Goal: Information Seeking & Learning: Learn about a topic

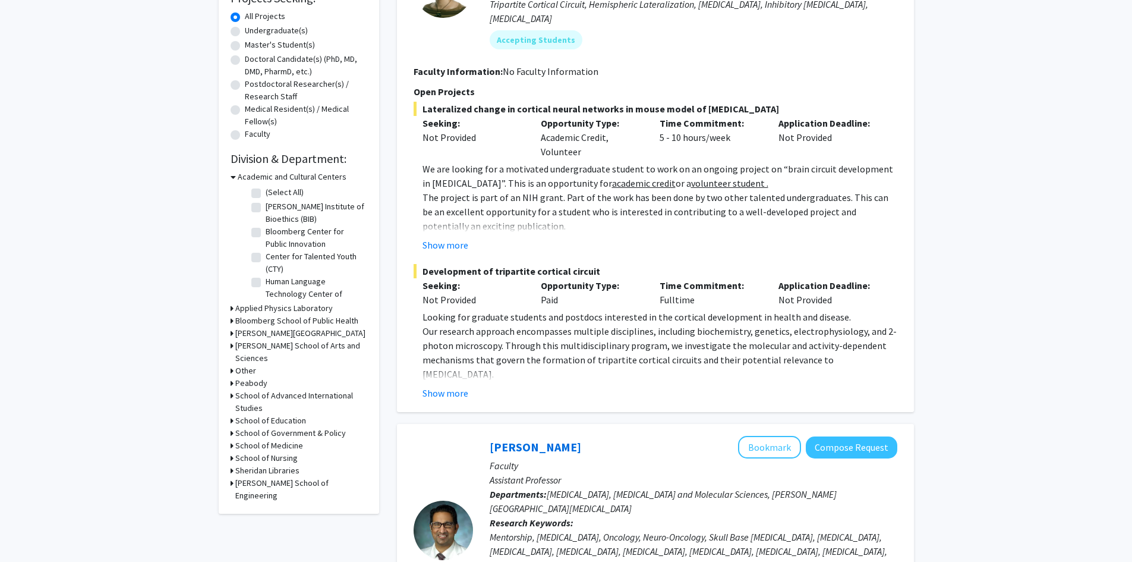
scroll to position [297, 0]
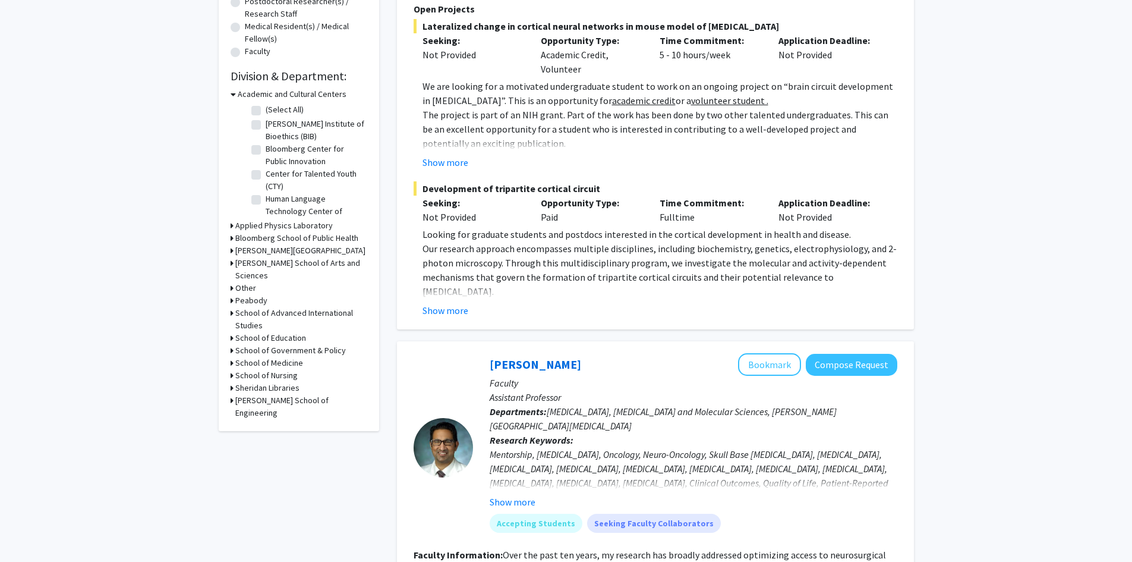
click at [230, 386] on div "Refine By Collaboration Status: Collaboration Status All Faculty/Staff Collabor…" at bounding box center [299, 98] width 160 height 664
click at [232, 394] on icon at bounding box center [232, 400] width 3 height 12
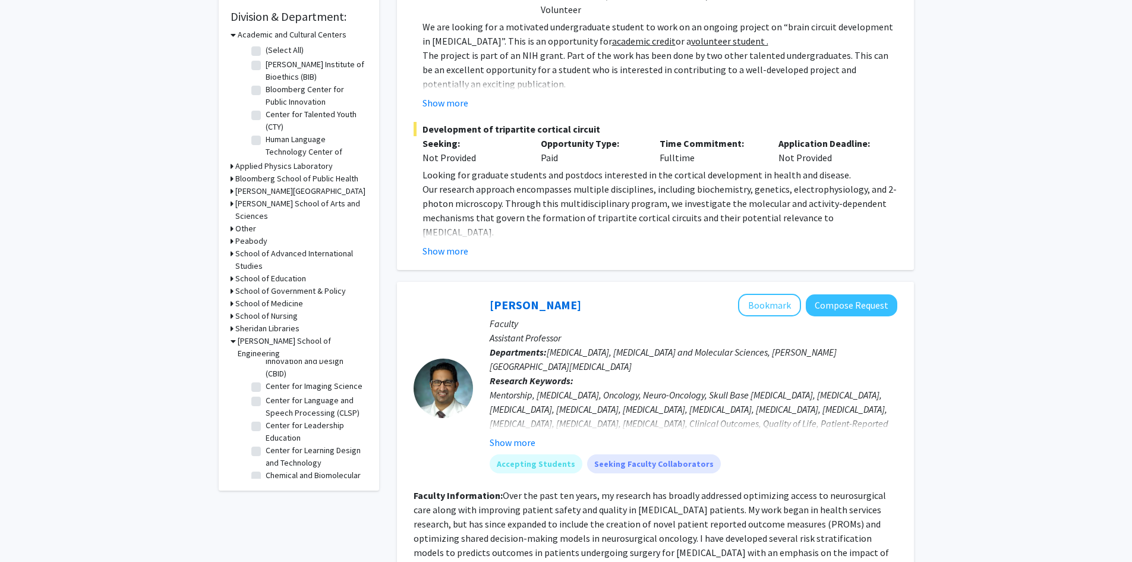
scroll to position [178, 0]
click at [266, 434] on label "Computer Science" at bounding box center [299, 435] width 66 height 12
click at [266, 434] on input "Computer Science" at bounding box center [270, 433] width 8 height 8
checkbox input "true"
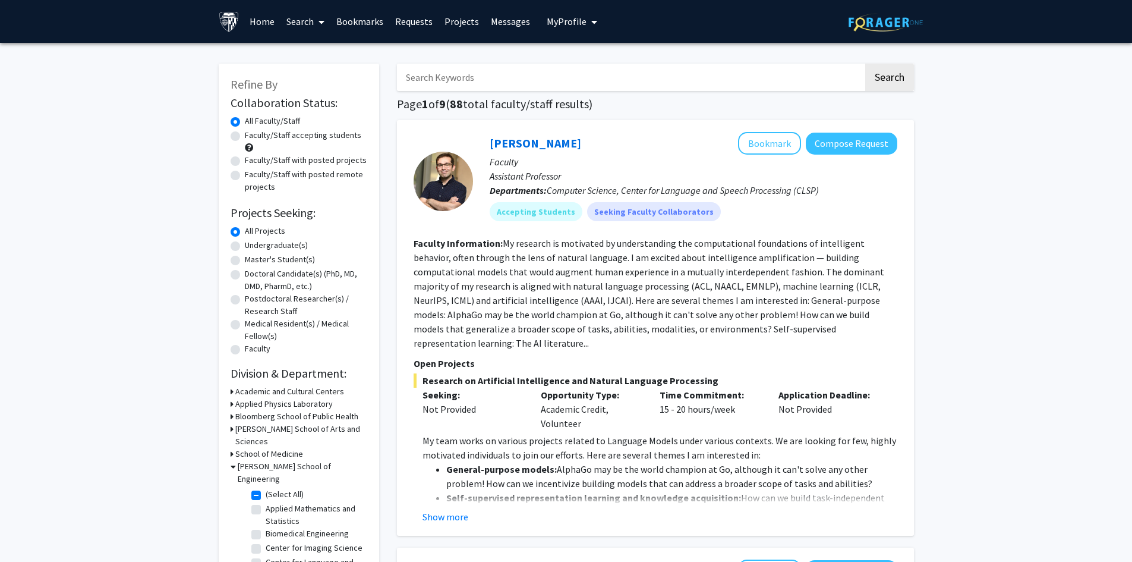
drag, startPoint x: 1010, startPoint y: 237, endPoint x: 1004, endPoint y: 228, distance: 10.9
drag, startPoint x: 1004, startPoint y: 228, endPoint x: 993, endPoint y: 216, distance: 16.4
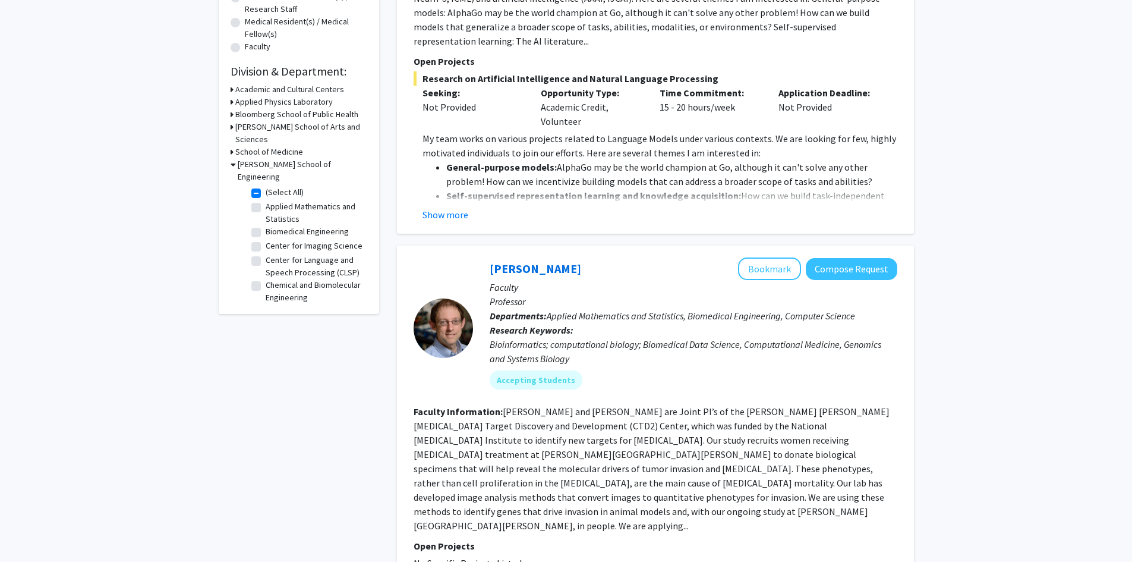
scroll to position [297, 0]
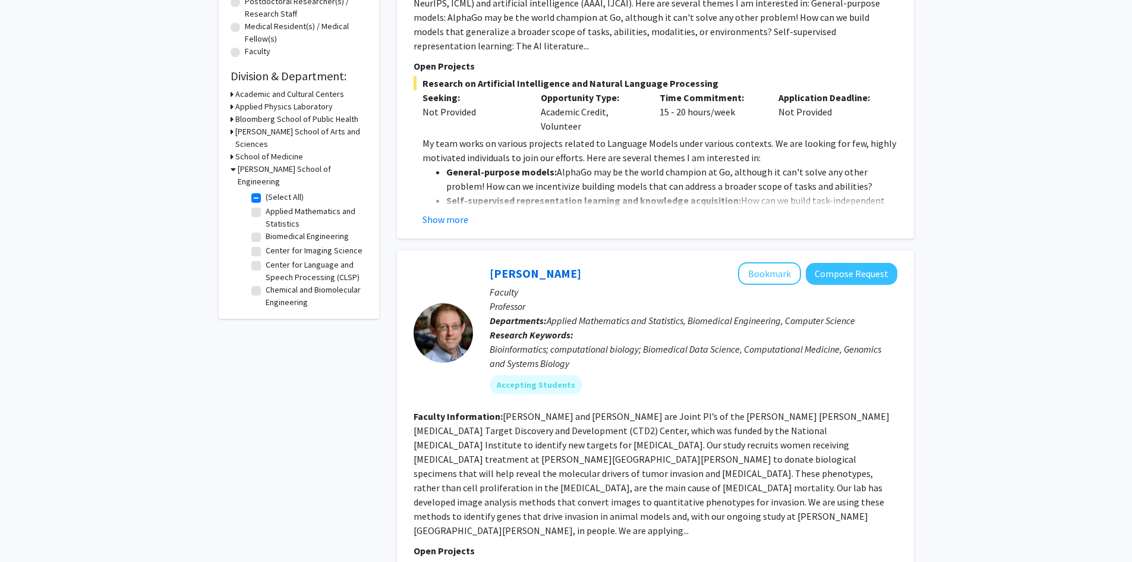
click at [256, 191] on fg-checkbox "(Select All) (Select All)" at bounding box center [307, 198] width 113 height 14
click at [266, 191] on label "(Select All)" at bounding box center [285, 197] width 38 height 12
click at [266, 191] on input "(Select All)" at bounding box center [270, 195] width 8 height 8
checkbox input "false"
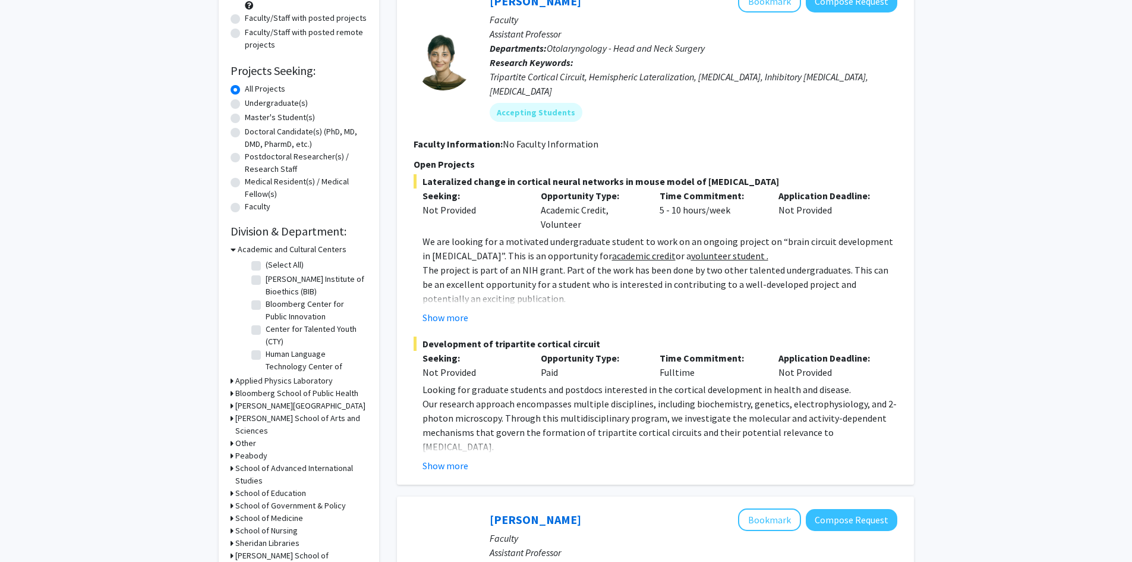
scroll to position [119, 0]
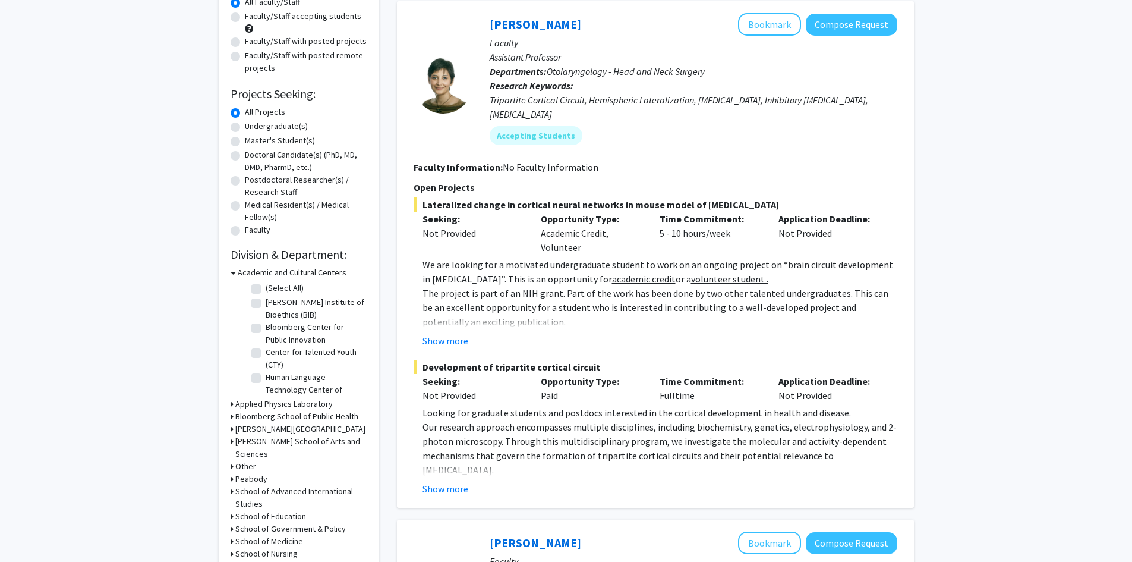
click at [240, 128] on div "Undergraduate(s)" at bounding box center [299, 127] width 137 height 14
click at [245, 129] on label "Undergraduate(s)" at bounding box center [276, 126] width 63 height 12
click at [245, 128] on input "Undergraduate(s)" at bounding box center [249, 124] width 8 height 8
radio input "true"
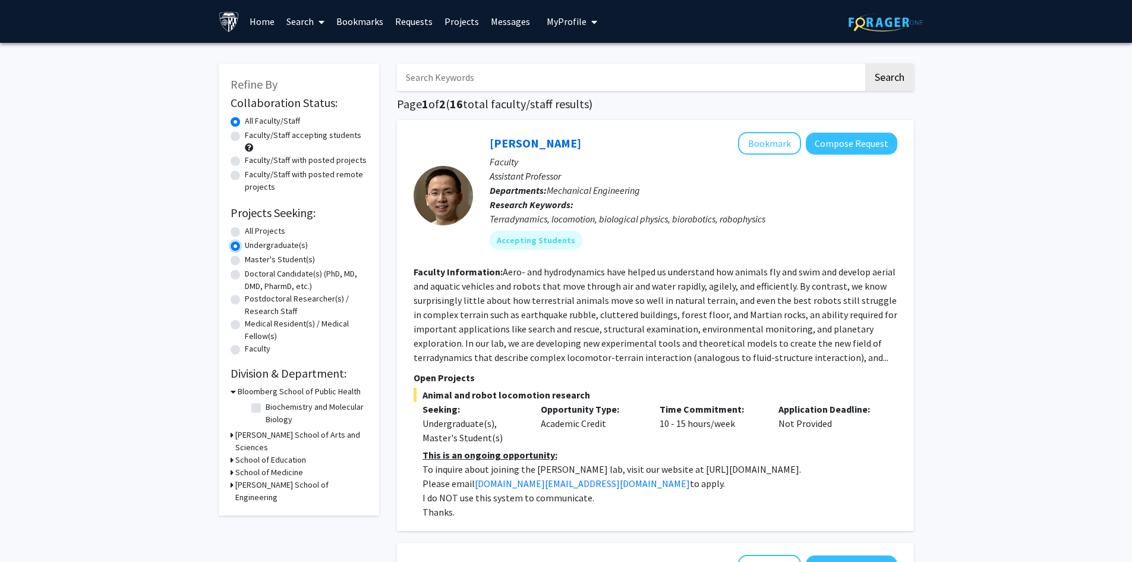
scroll to position [5052, 0]
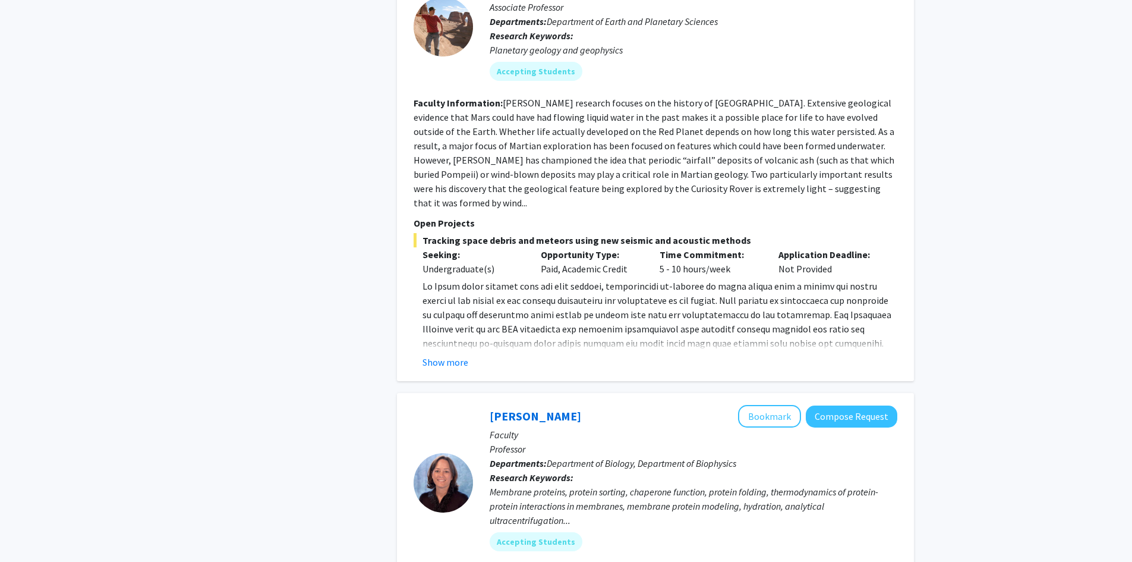
scroll to position [1010, 0]
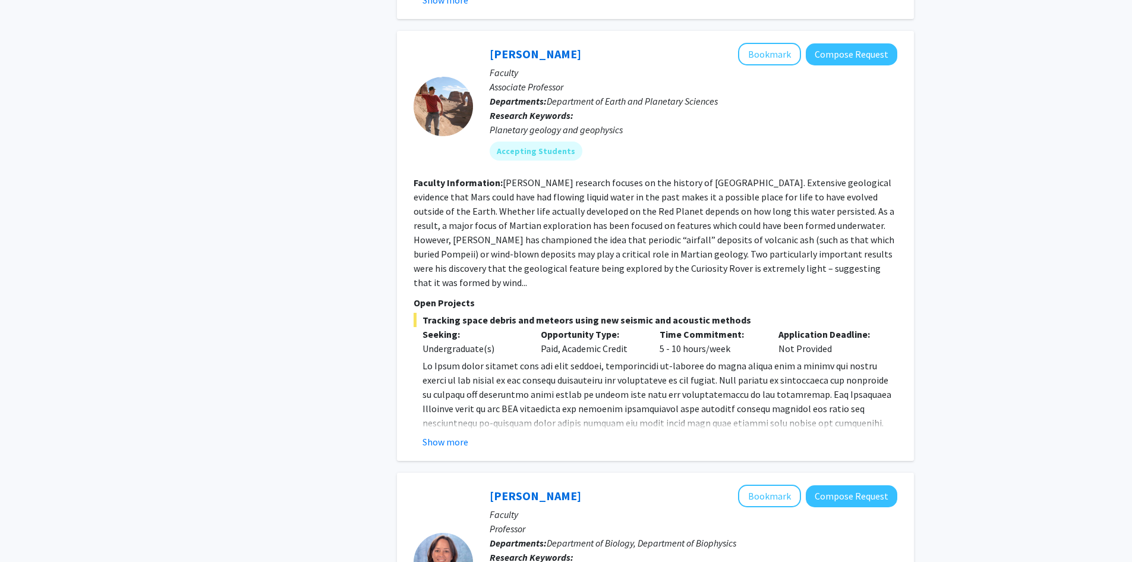
click at [230, 192] on div "Refine By Collaboration Status: Collaboration Status All Faculty/Staff Collabor…" at bounding box center [299, 419] width 178 height 2756
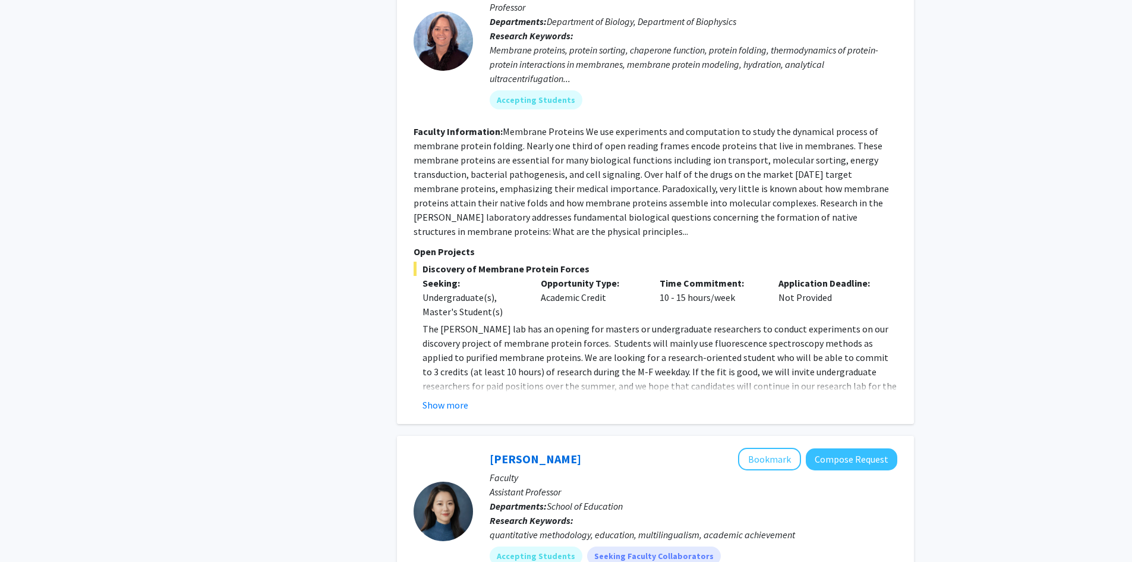
scroll to position [1545, 0]
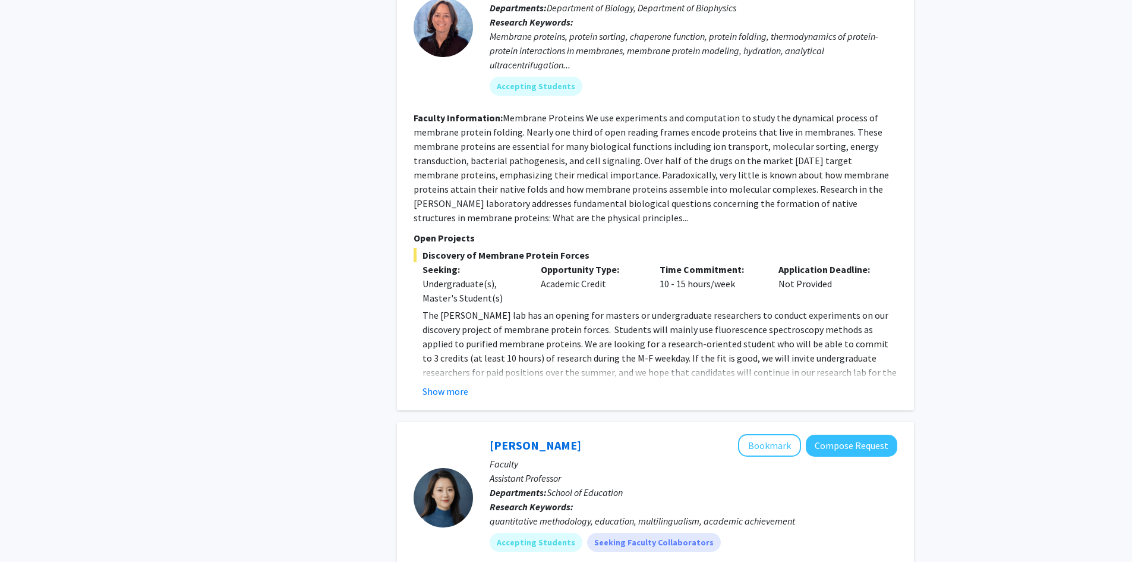
click at [445, 384] on button "Show more" at bounding box center [446, 391] width 46 height 14
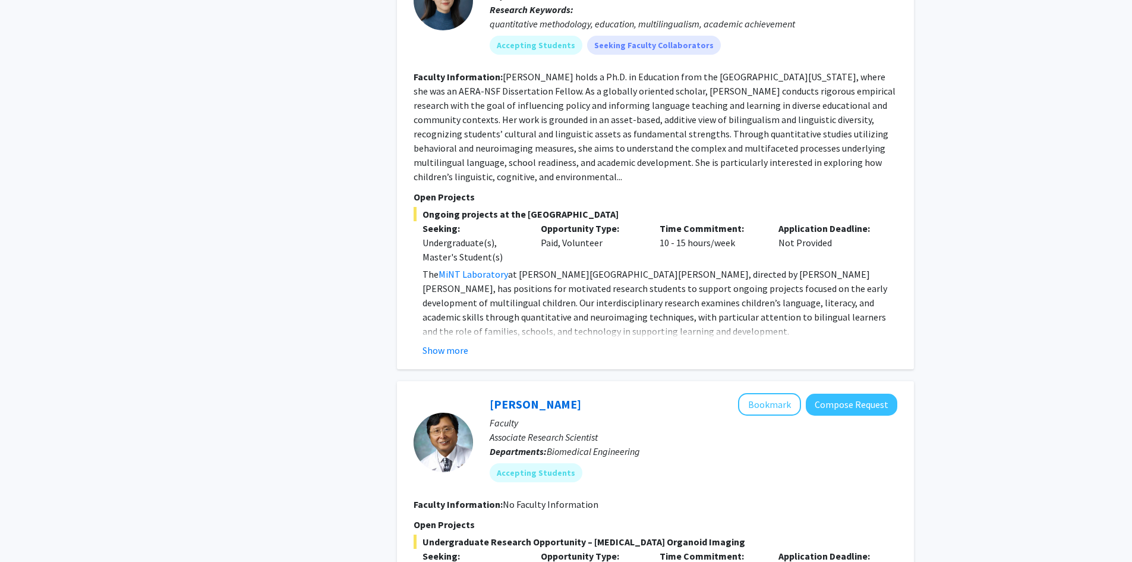
scroll to position [2377, 0]
